Goal: Check status

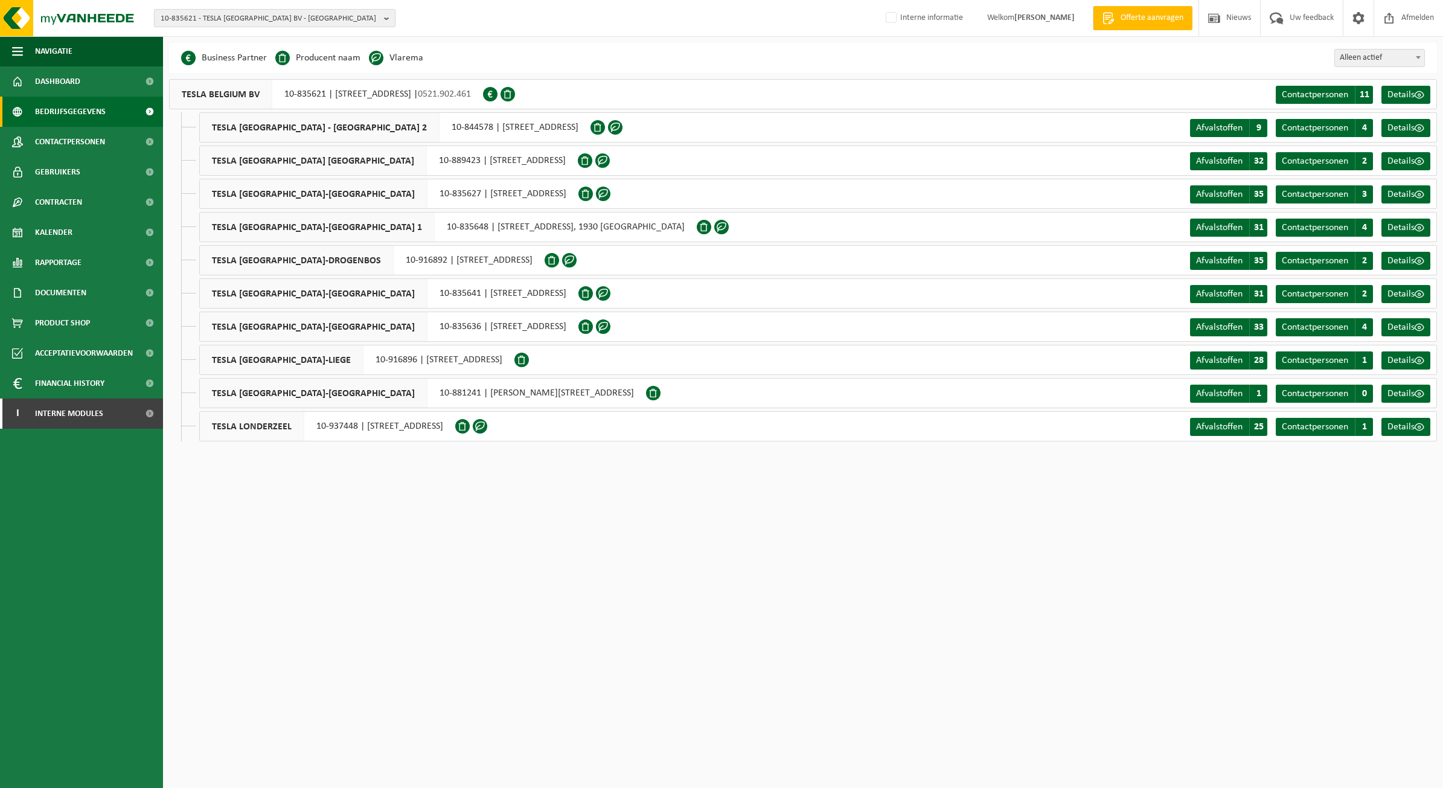
click at [303, 9] on button "10-835621 - TESLA BELGIUM BV - AARTSELAAR" at bounding box center [275, 18] width 242 height 18
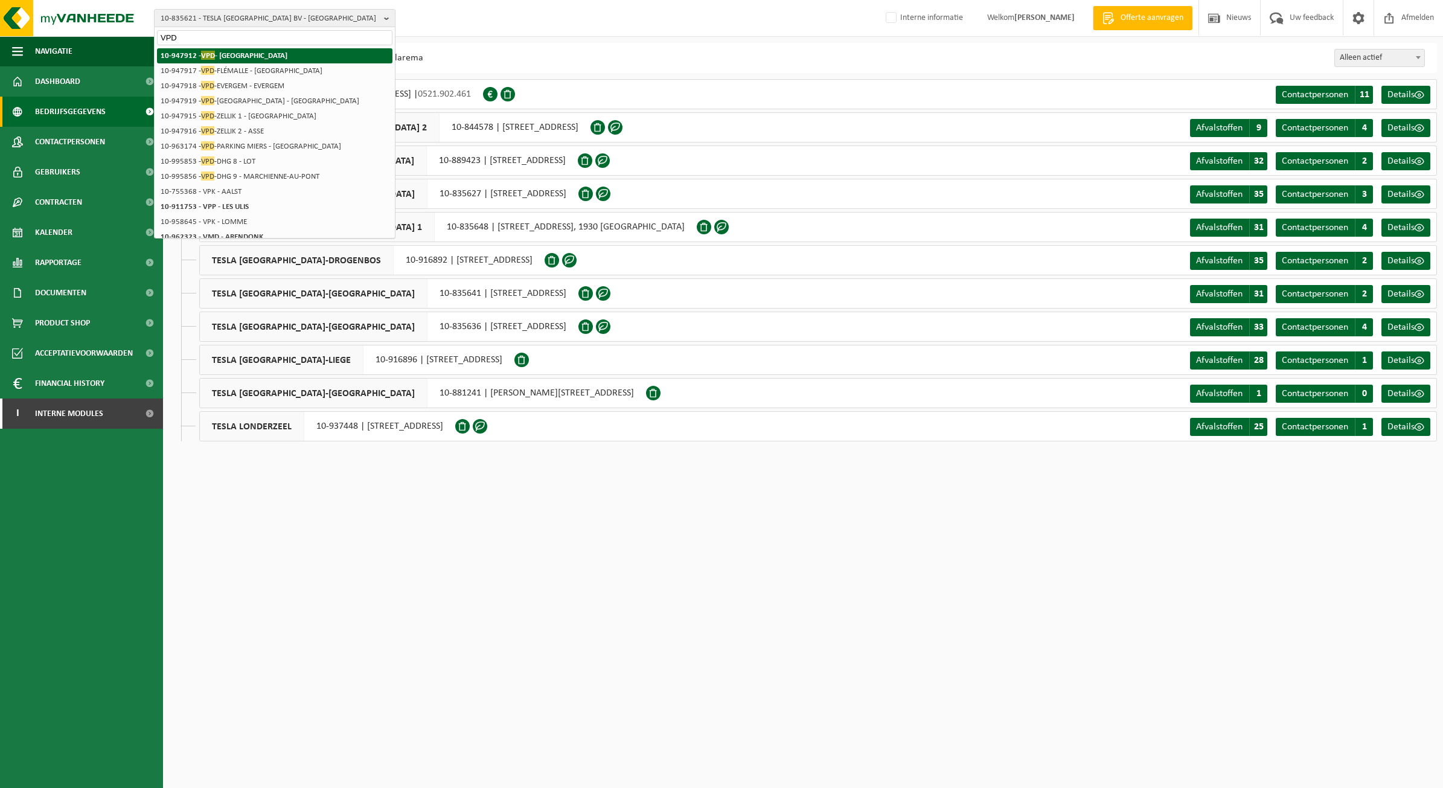
type input "VPD"
click at [248, 56] on li "10-947912 - VPD - ASSE" at bounding box center [275, 55] width 236 height 15
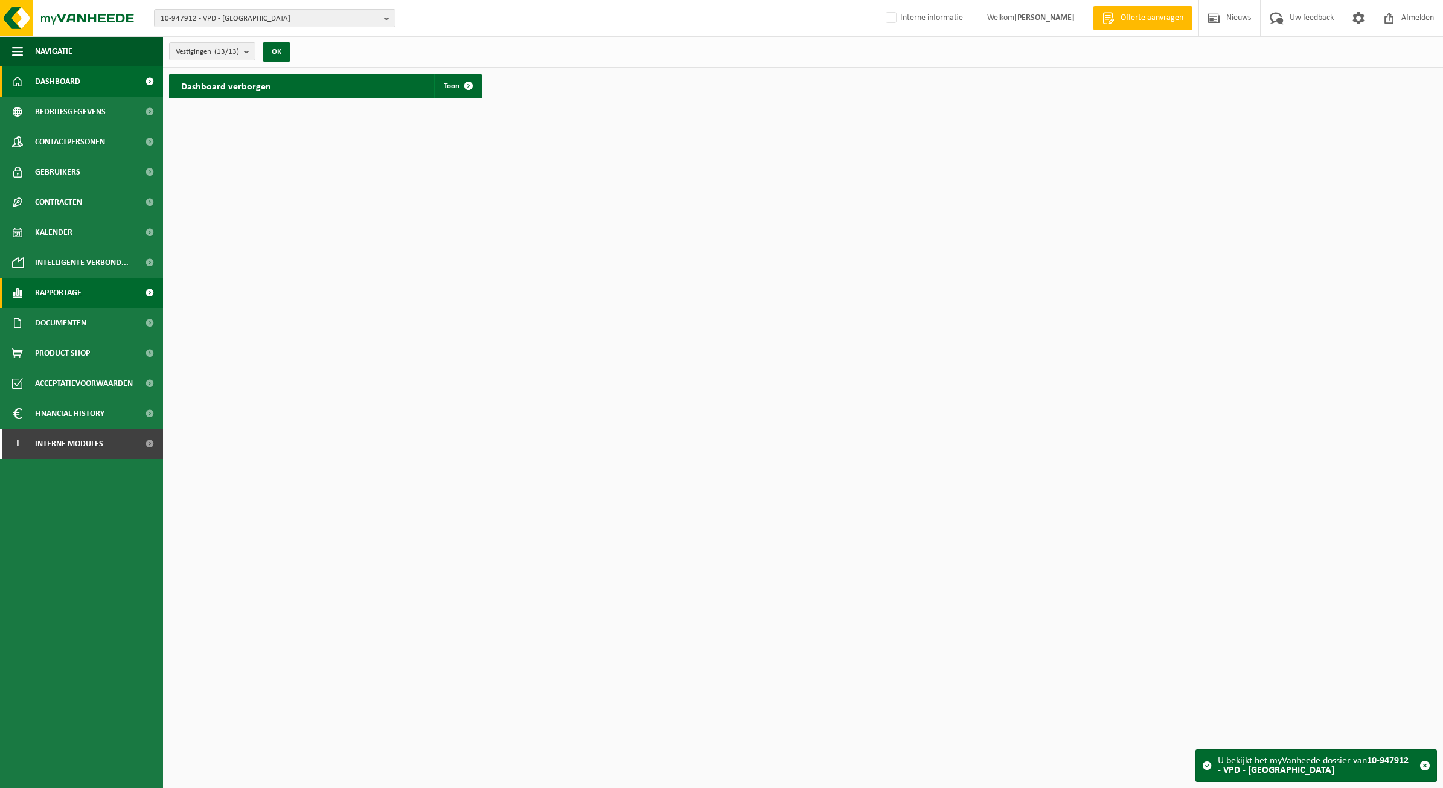
click at [71, 286] on span "Rapportage" at bounding box center [58, 293] width 47 height 30
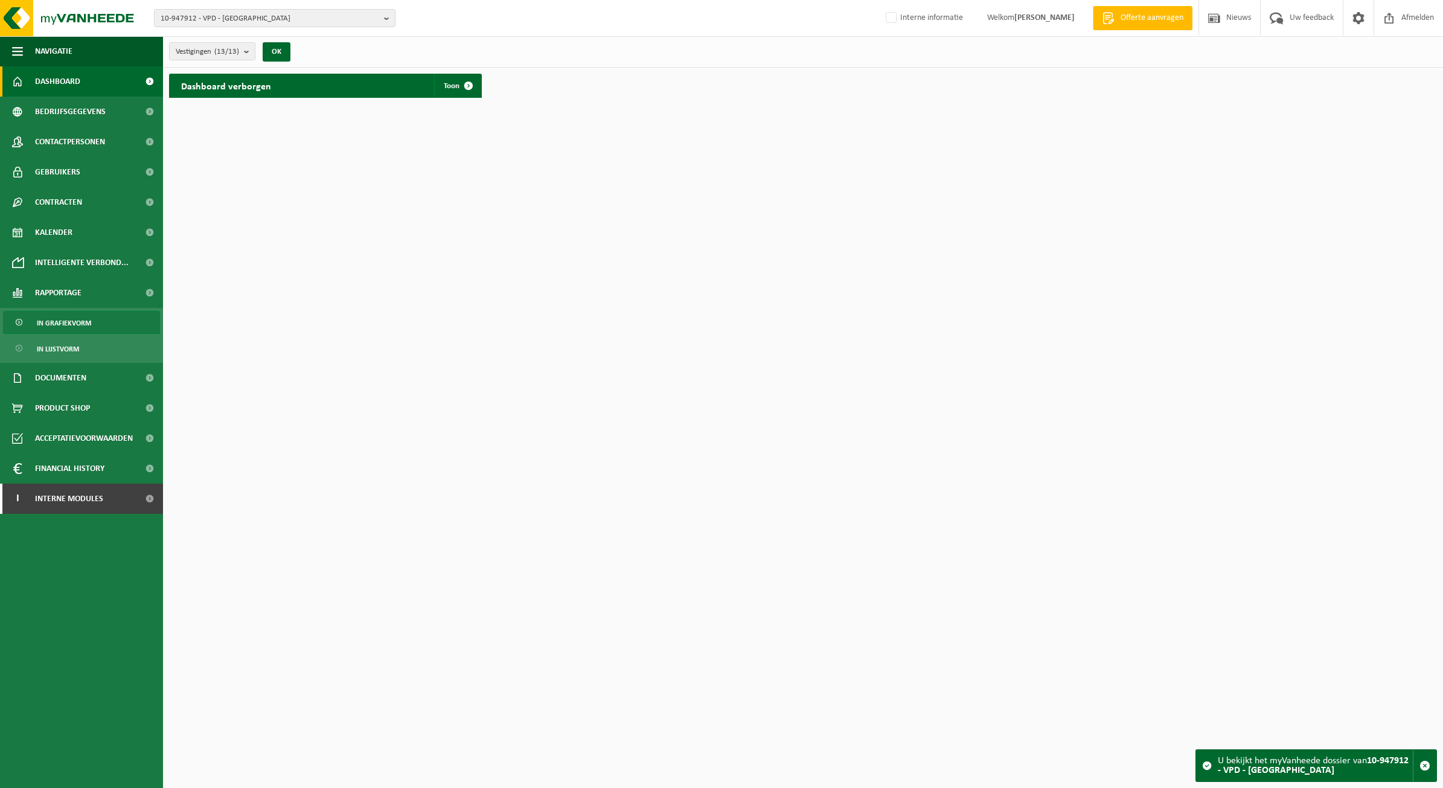
click at [80, 313] on span "In grafiekvorm" at bounding box center [64, 323] width 54 height 23
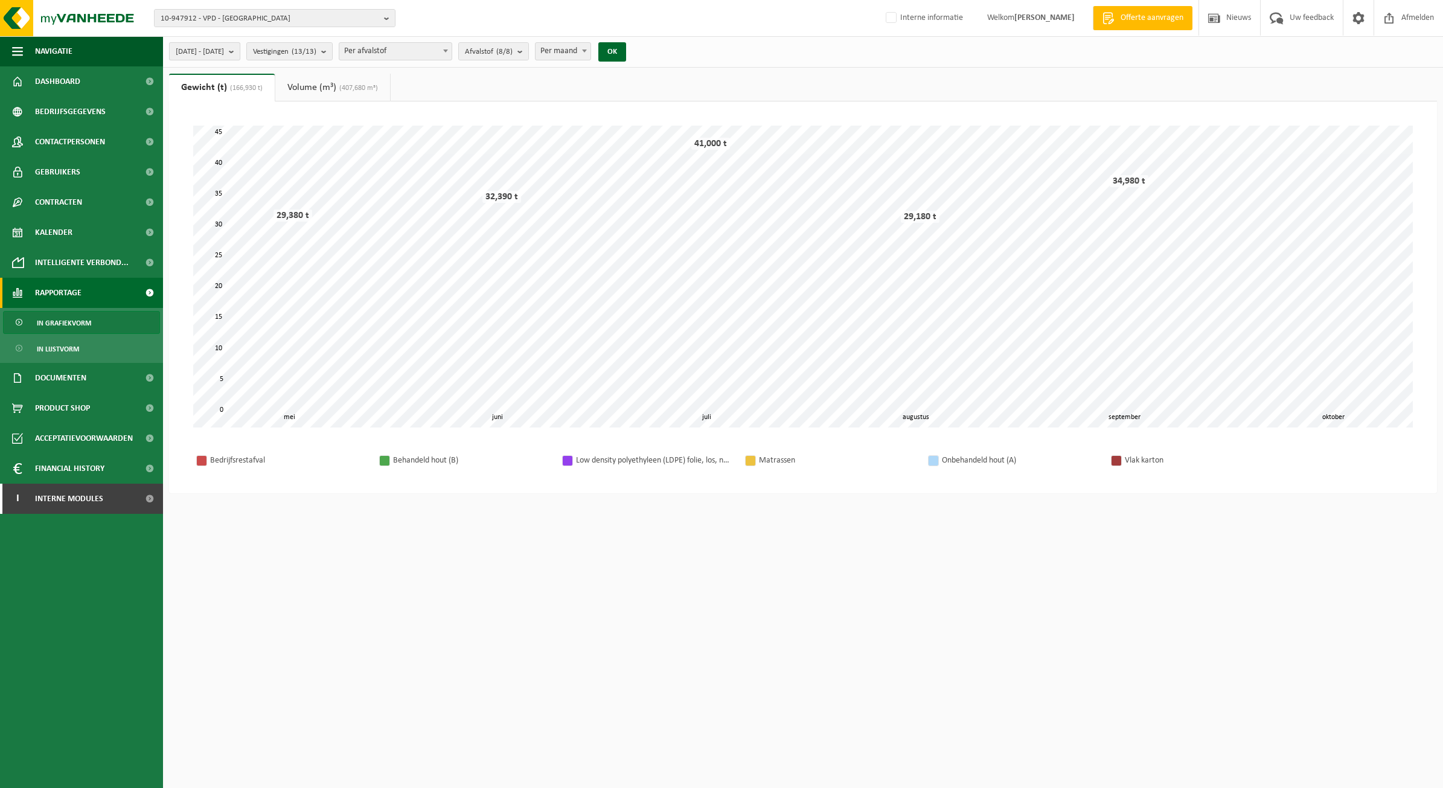
click at [240, 51] on b "submit" at bounding box center [234, 51] width 11 height 17
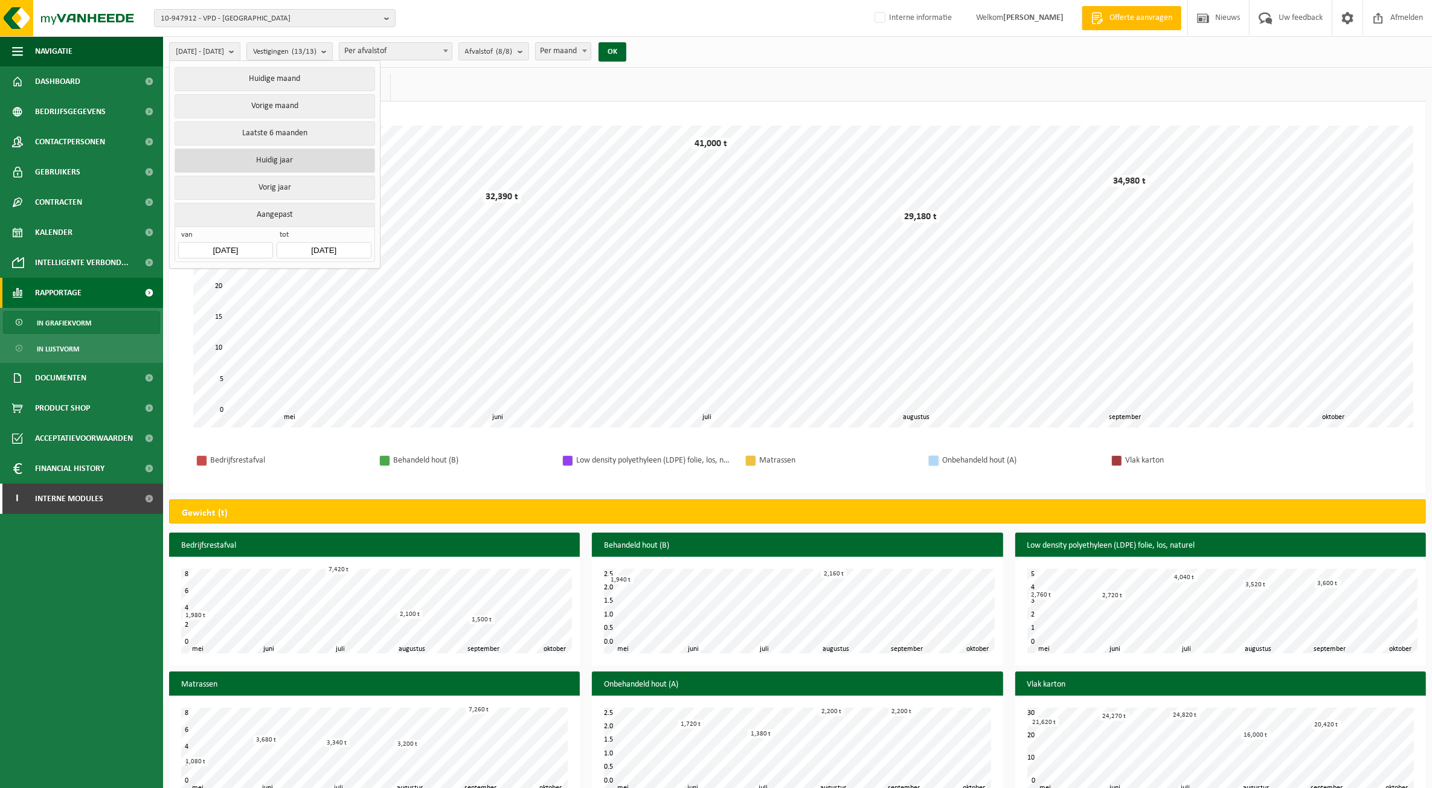
click at [268, 155] on button "Huidig jaar" at bounding box center [275, 161] width 200 height 24
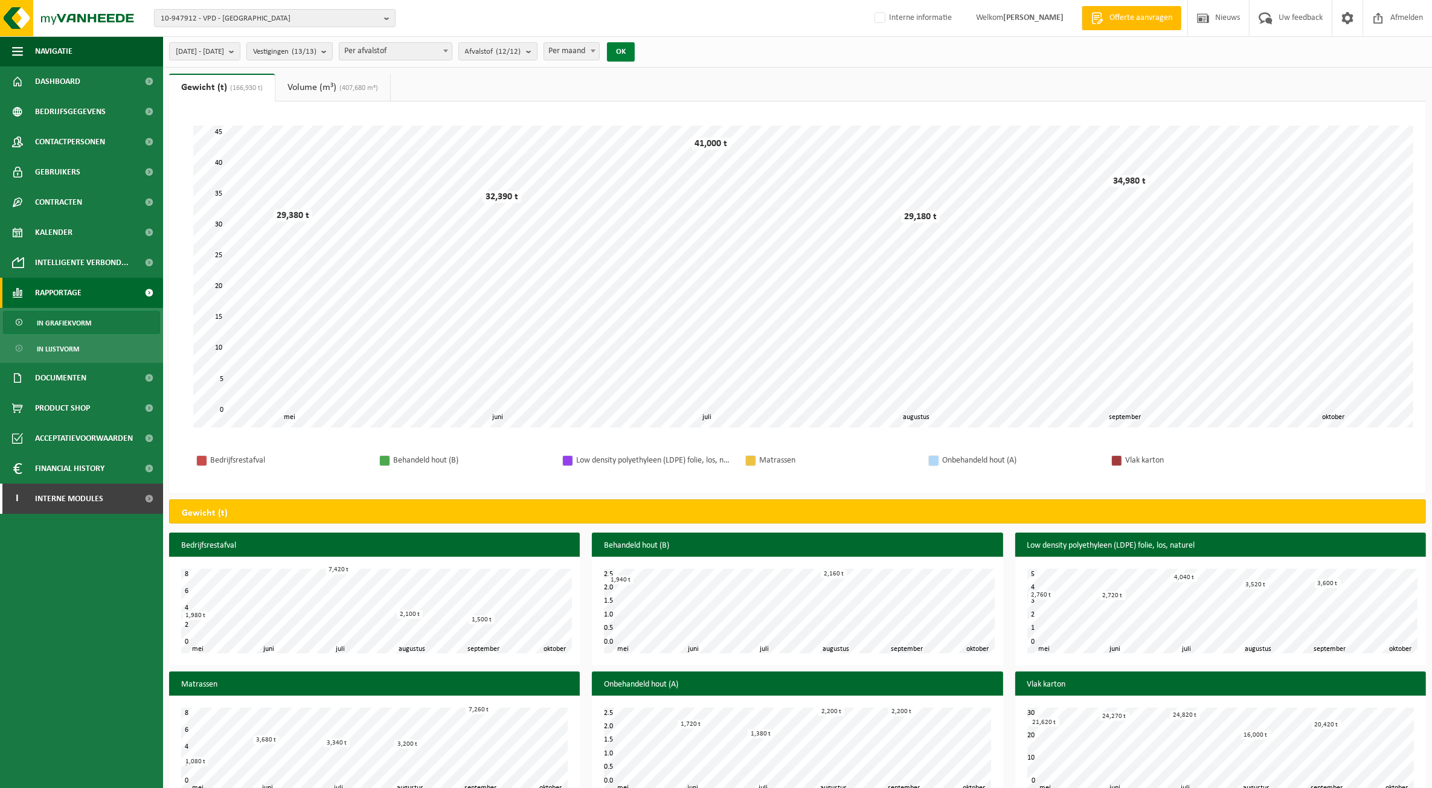
click at [635, 56] on button "OK" at bounding box center [621, 51] width 28 height 19
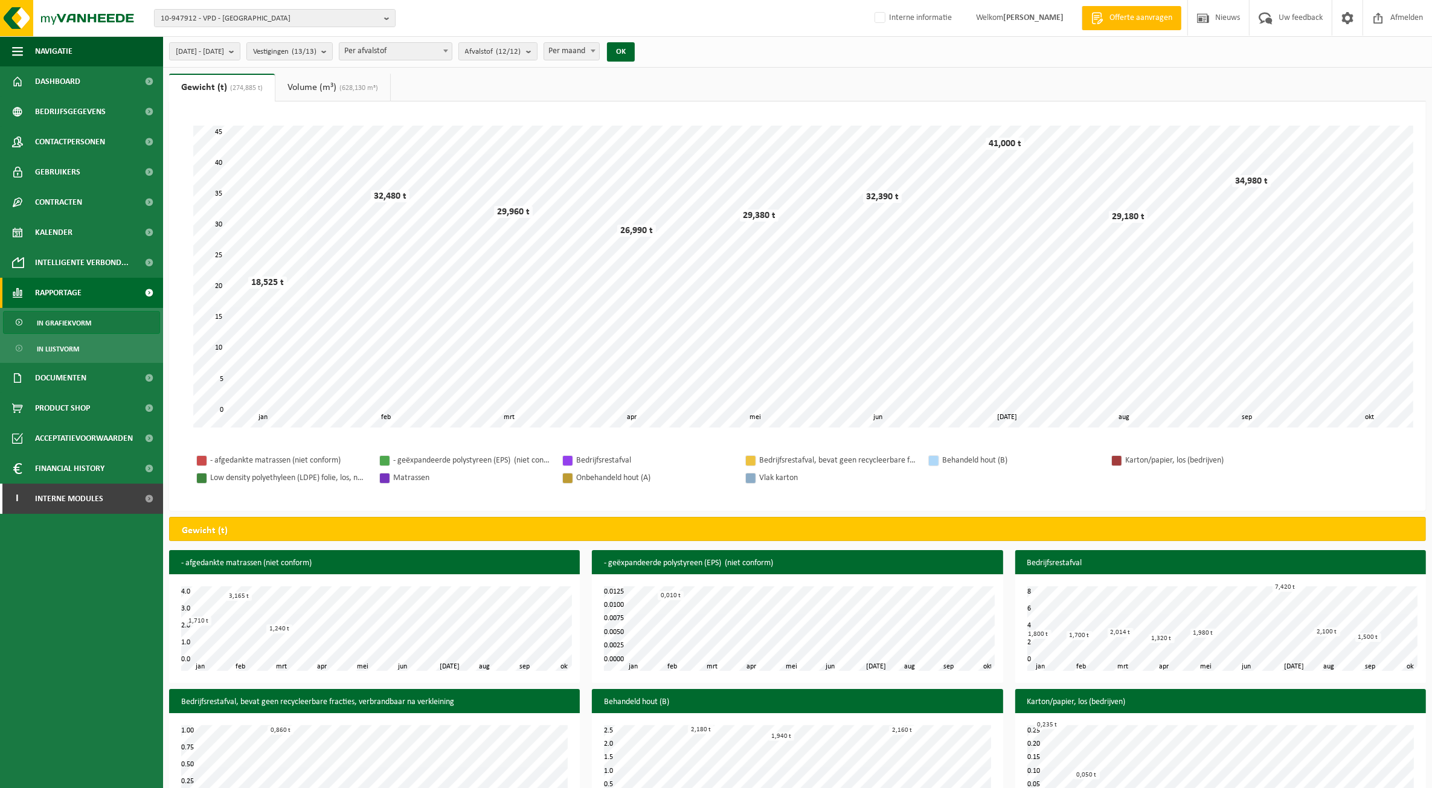
click at [599, 50] on span at bounding box center [593, 51] width 12 height 16
select select "3"
click at [635, 55] on button "OK" at bounding box center [621, 51] width 28 height 19
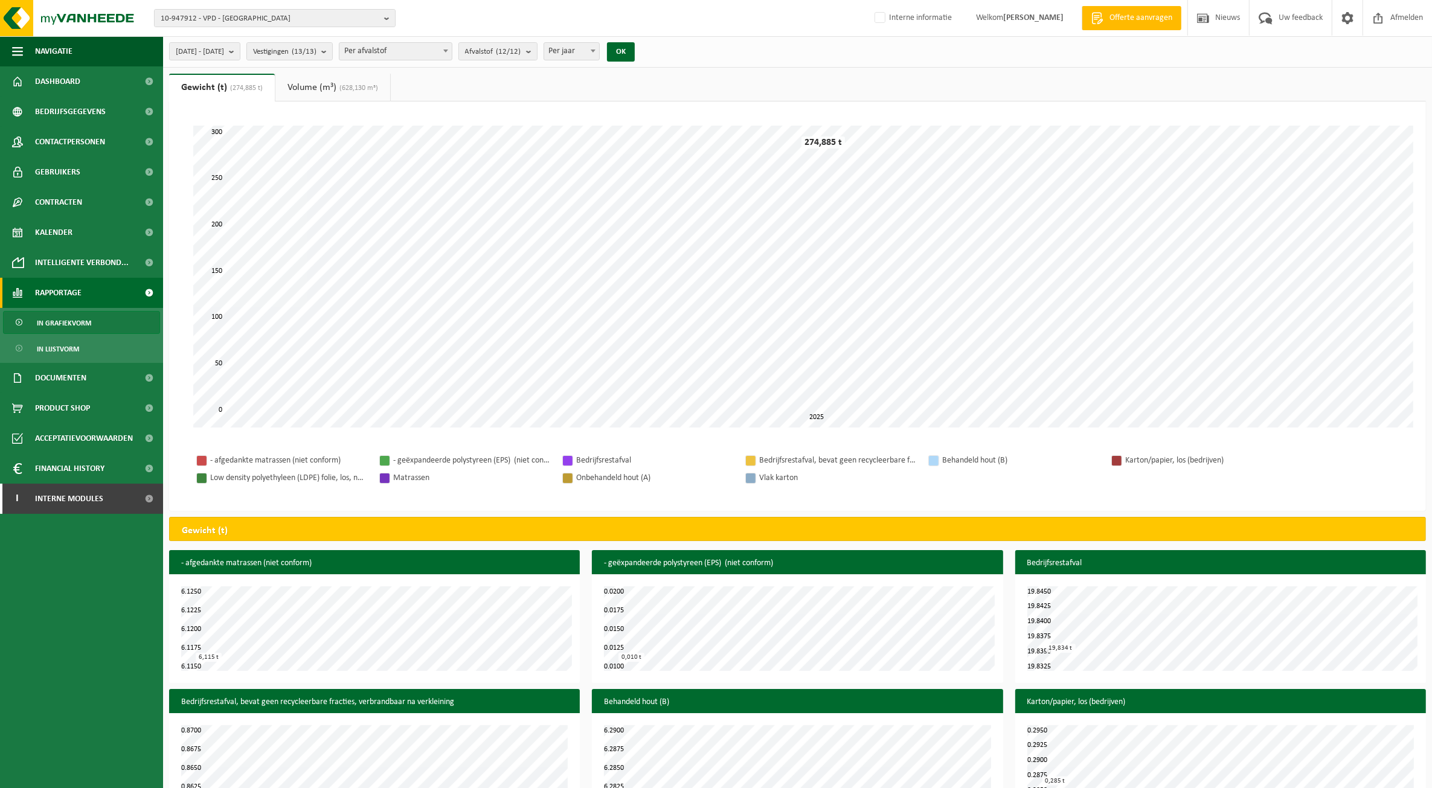
click at [771, 110] on div "Even geduld. Door de grote hoeveelheid gegevens duurt het laden even. 0 50 300 …" at bounding box center [797, 305] width 1257 height 409
